Goal: Navigation & Orientation: Find specific page/section

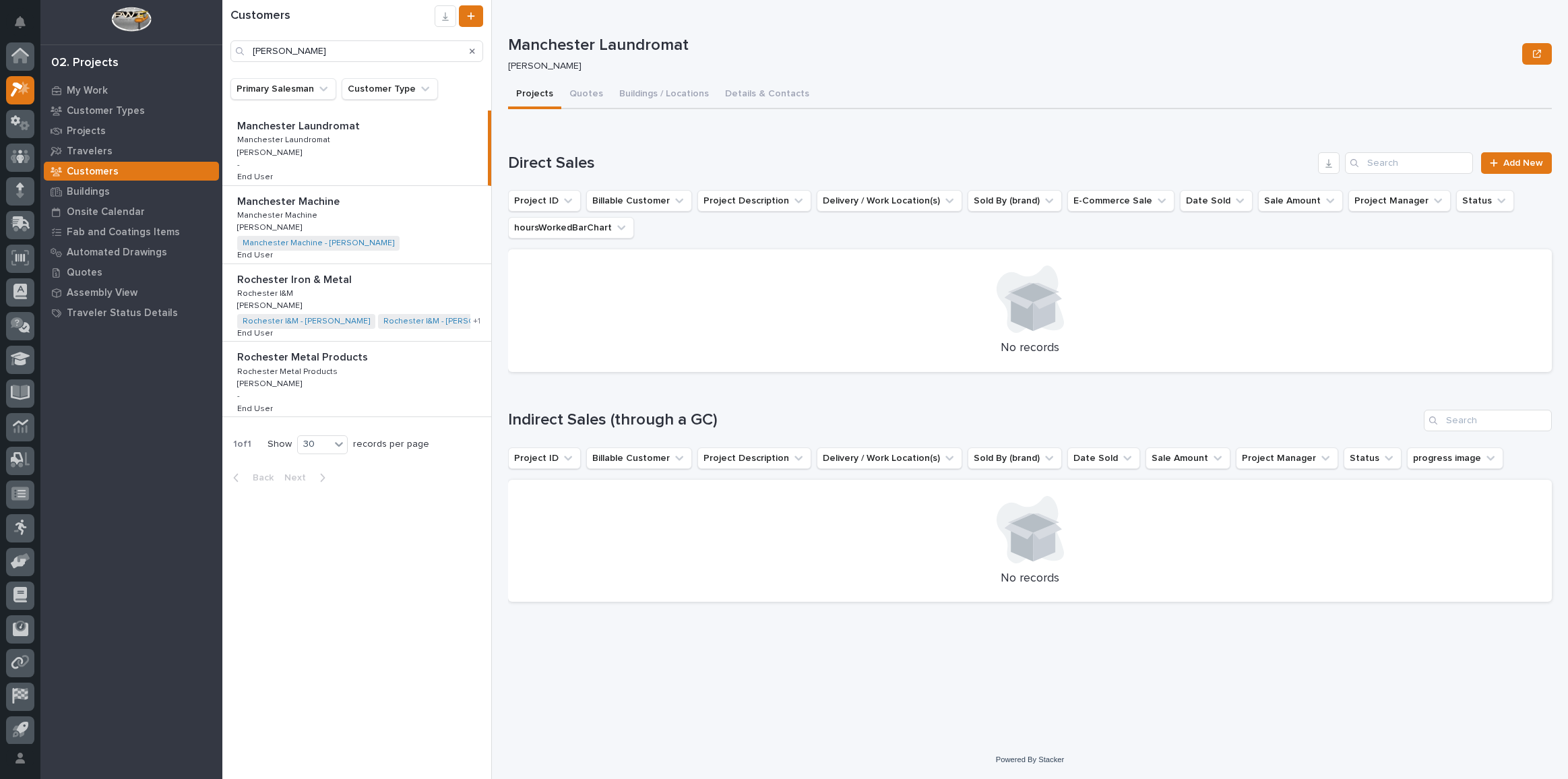
click at [222, 32] on div "My Settings Log Out 02. Projects My Work Customer Types Projects Travelers Cust…" at bounding box center [894, 389] width 1345 height 779
type input "s"
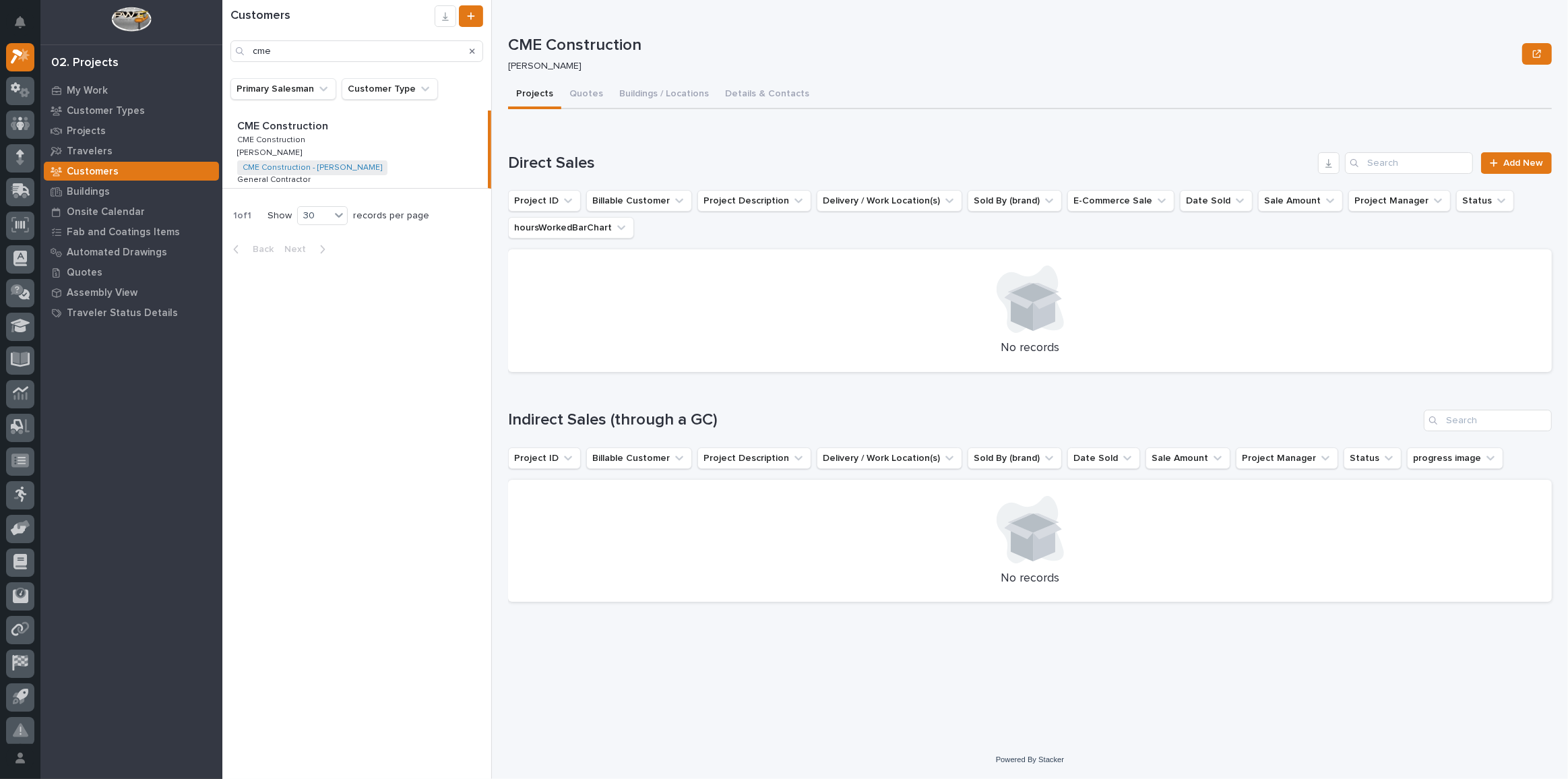
type input "cme"
click at [294, 127] on p "CME Construction" at bounding box center [284, 124] width 94 height 16
click at [285, 127] on p "CME Construction" at bounding box center [284, 124] width 94 height 16
click at [261, 172] on link "CME Construction - [PERSON_NAME]" at bounding box center [312, 168] width 140 height 9
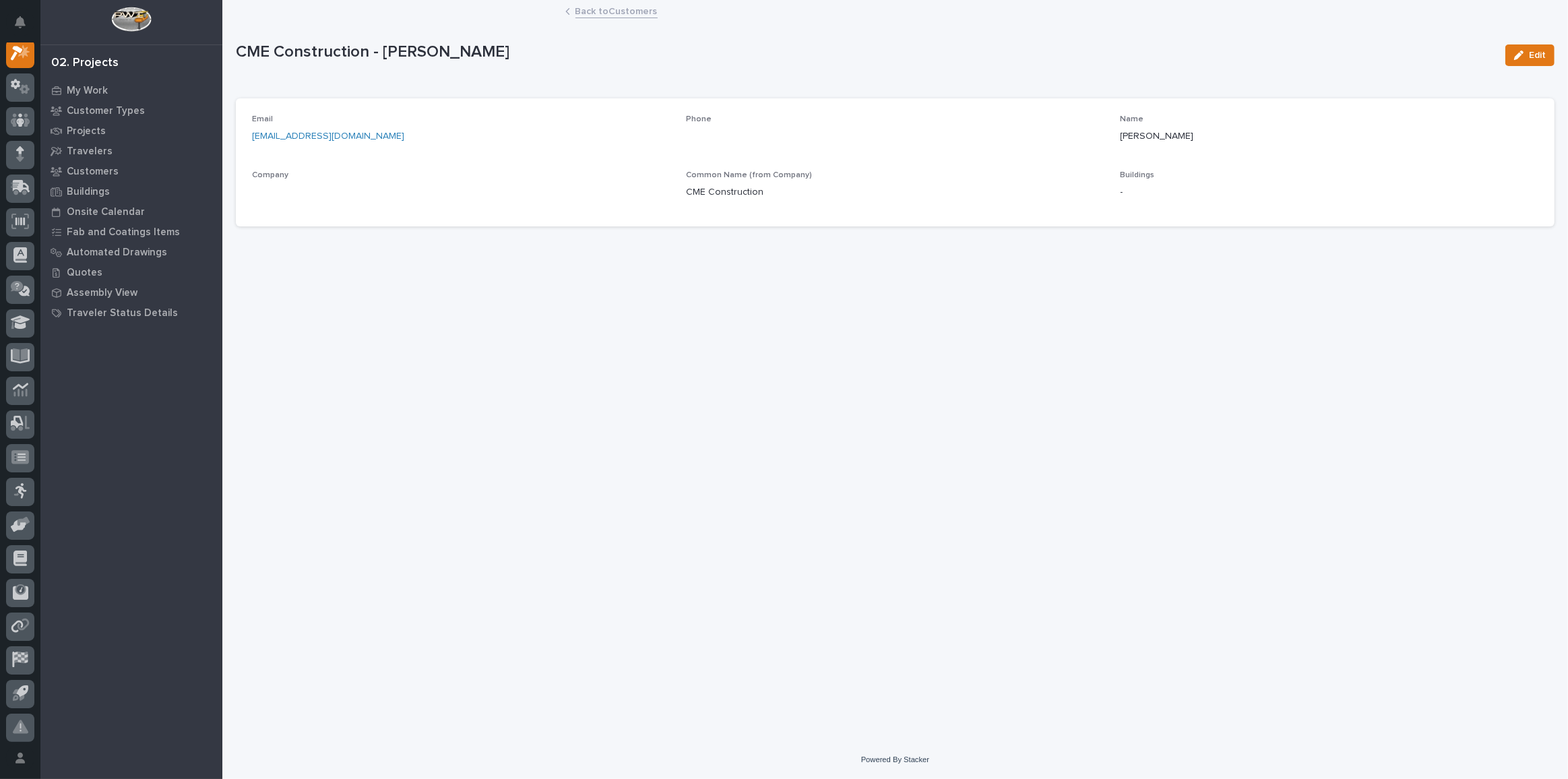
scroll to position [33, 0]
click at [298, 193] on link "CME Construction" at bounding box center [290, 192] width 78 height 14
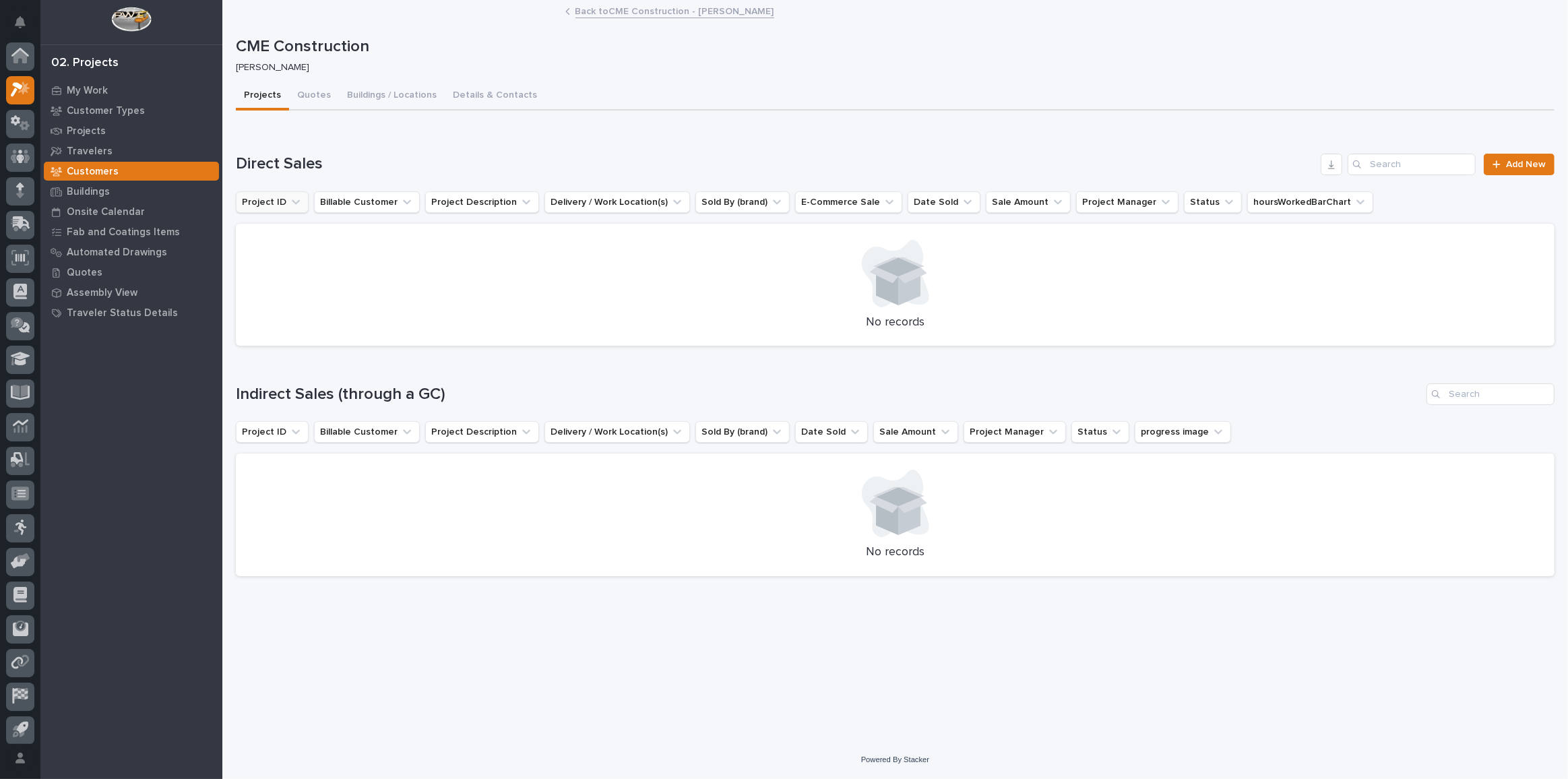
scroll to position [33, 0]
click at [459, 99] on button "Details & Contacts" at bounding box center [495, 96] width 100 height 28
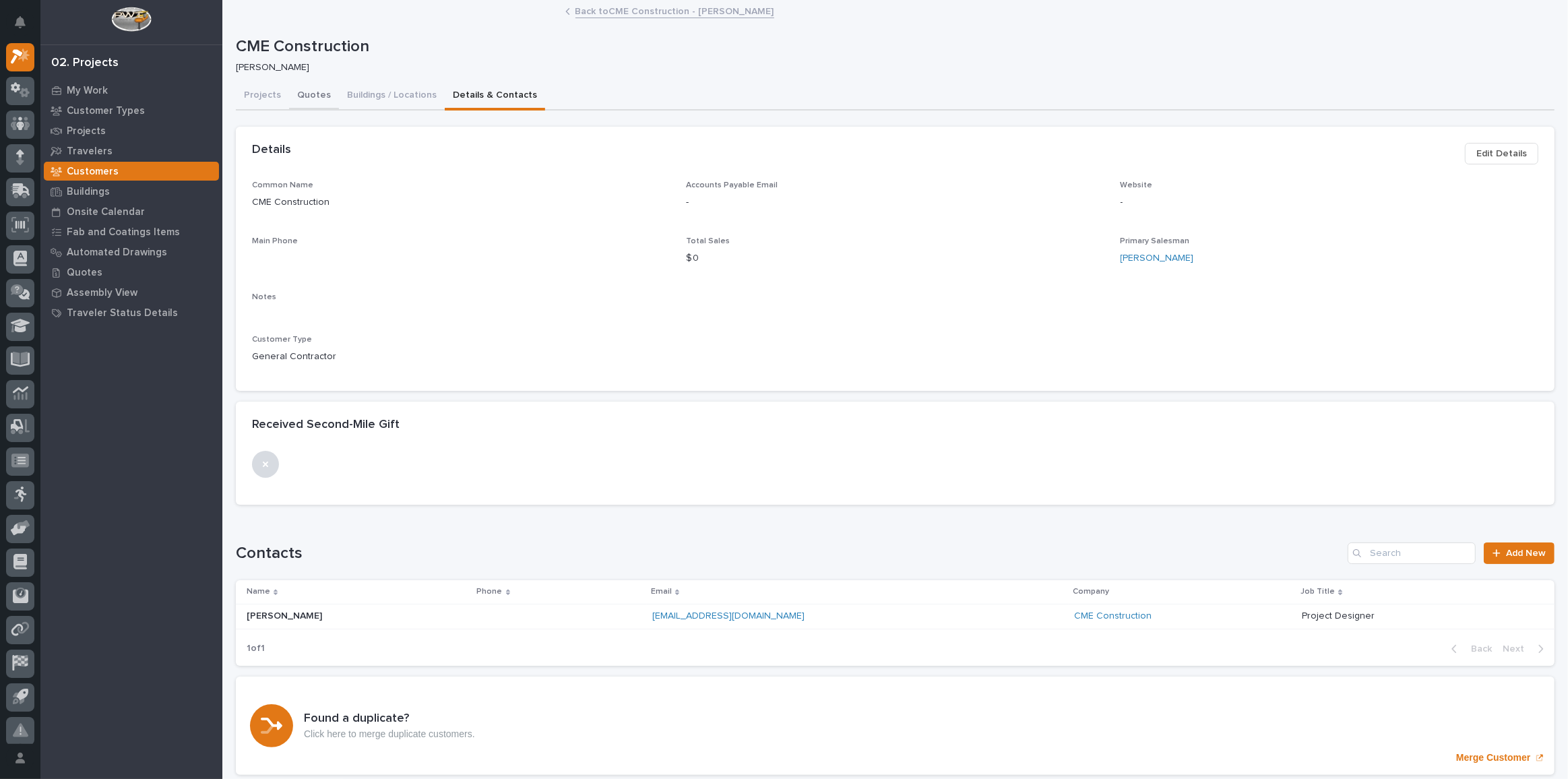
click at [300, 92] on button "Quotes" at bounding box center [314, 96] width 50 height 28
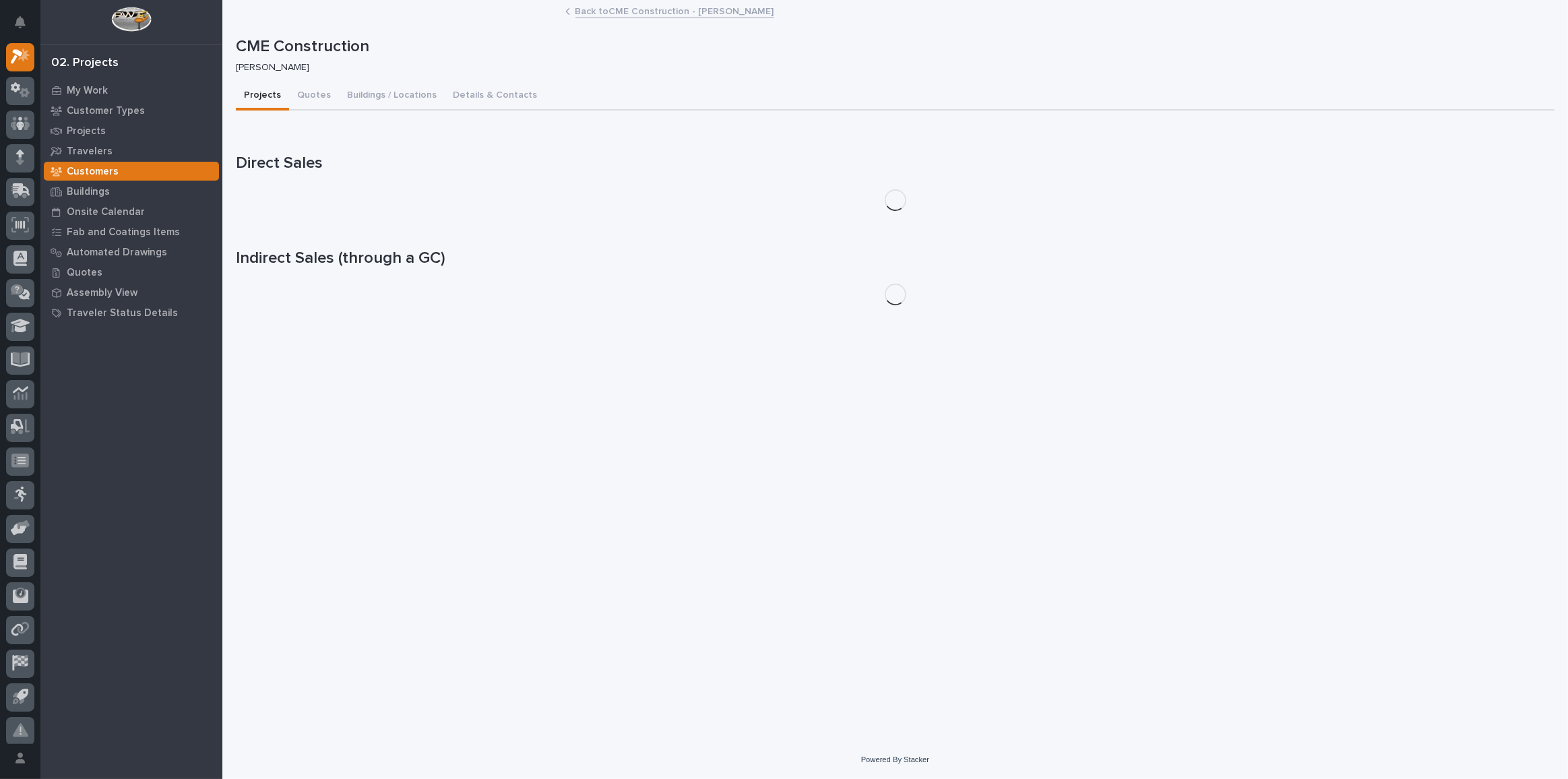
click at [264, 97] on button "Projects" at bounding box center [262, 96] width 53 height 28
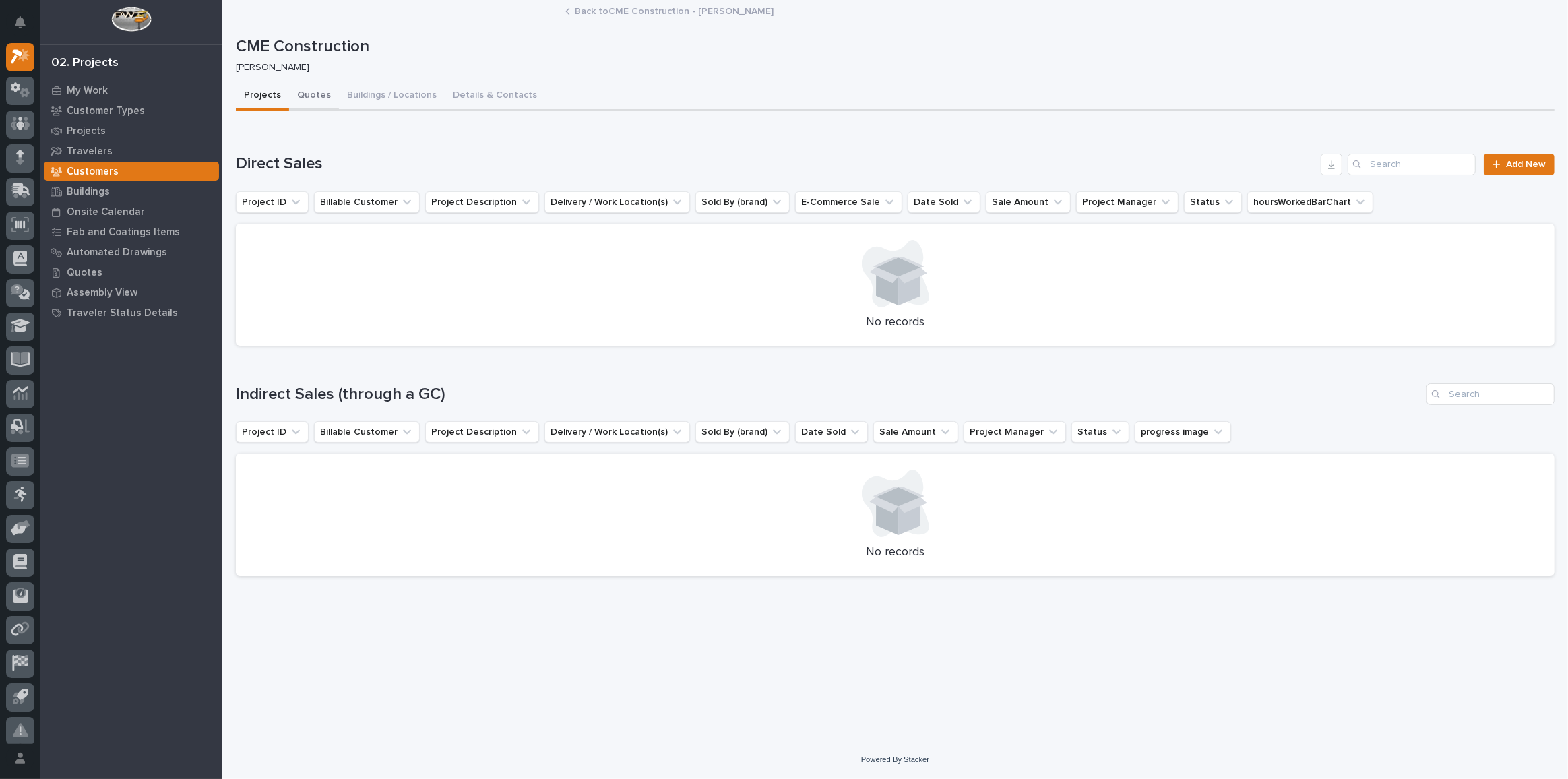
click at [302, 97] on button "Quotes" at bounding box center [314, 96] width 50 height 28
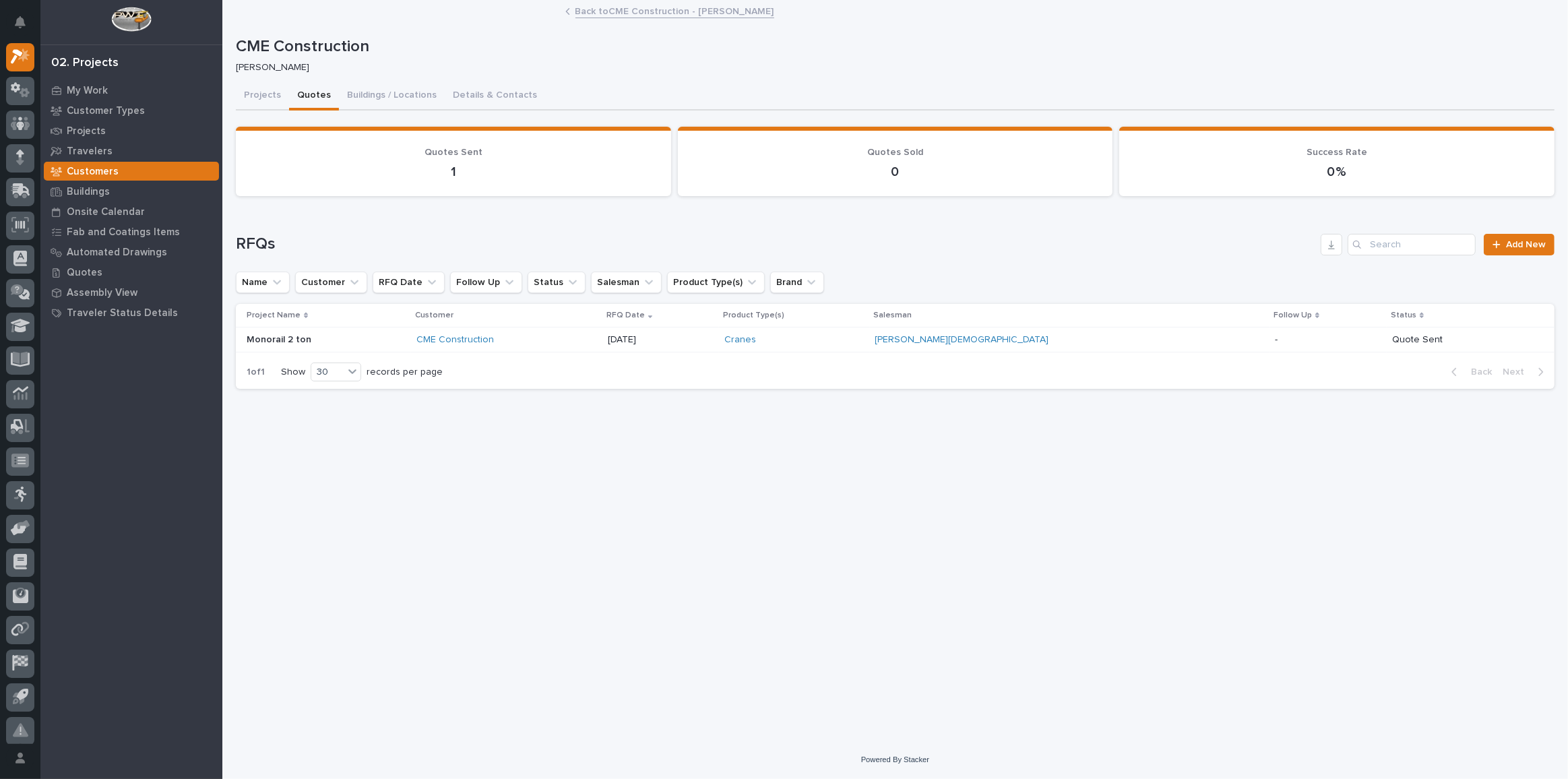
click at [664, 9] on link "Back to CME Construction - [PERSON_NAME]" at bounding box center [675, 10] width 199 height 16
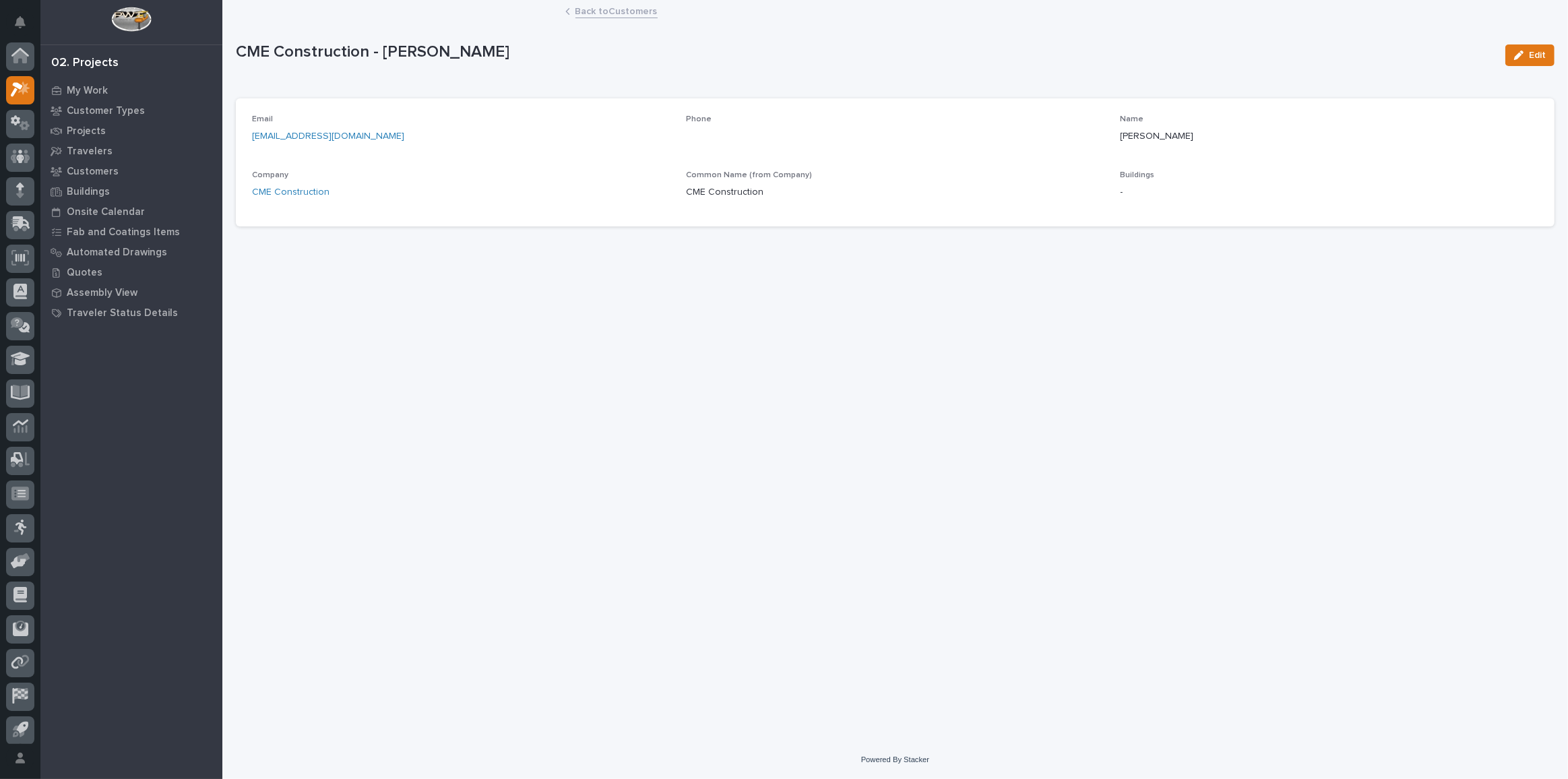
scroll to position [37, 0]
